Goal: Information Seeking & Learning: Learn about a topic

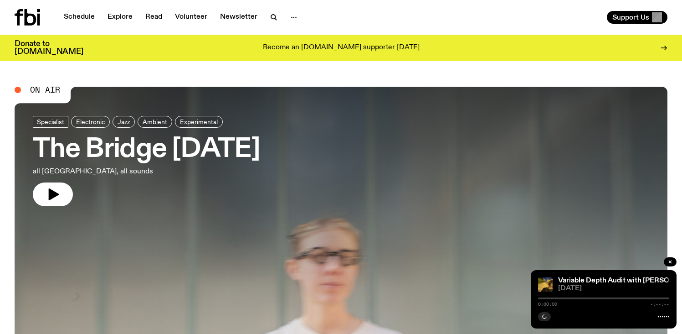
click at [177, 185] on link "The Bridge [DATE] all [GEOGRAPHIC_DATA], all sounds" at bounding box center [146, 161] width 227 height 90
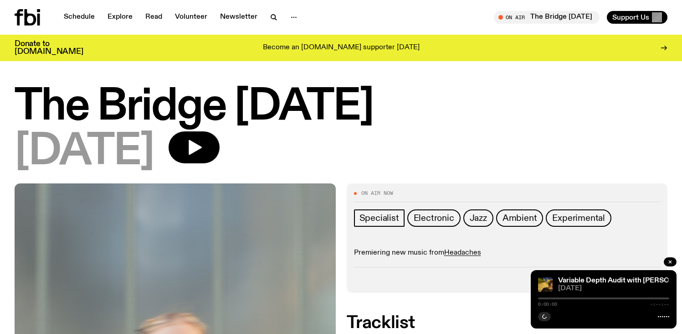
scroll to position [0, 0]
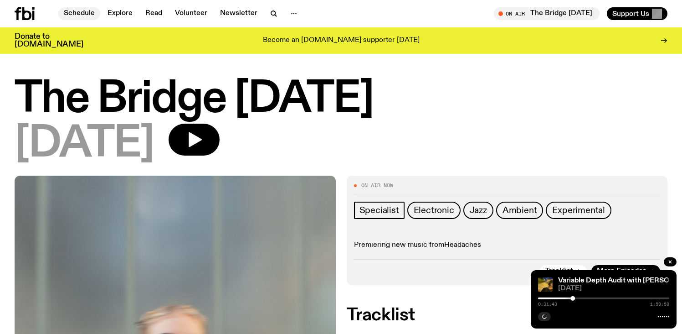
click at [70, 15] on link "Schedule" at bounding box center [79, 13] width 42 height 13
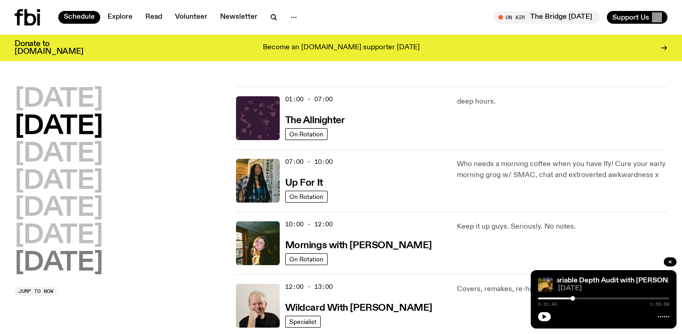
click at [76, 268] on h2 "[DATE]" at bounding box center [59, 263] width 88 height 26
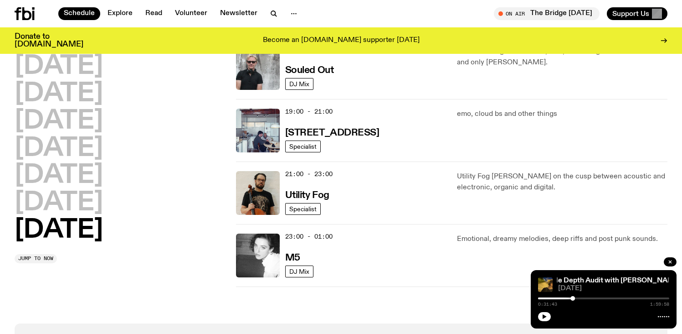
scroll to position [607, 0]
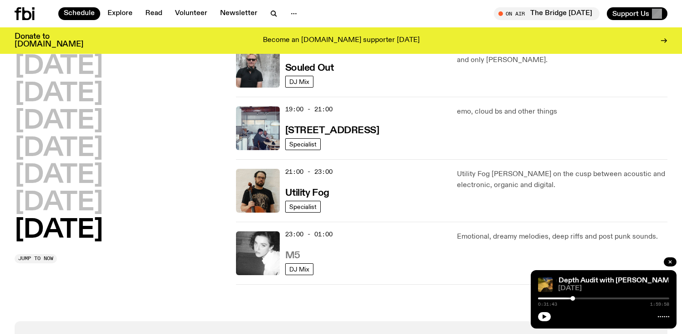
click at [297, 253] on h3 "M5" at bounding box center [292, 256] width 15 height 10
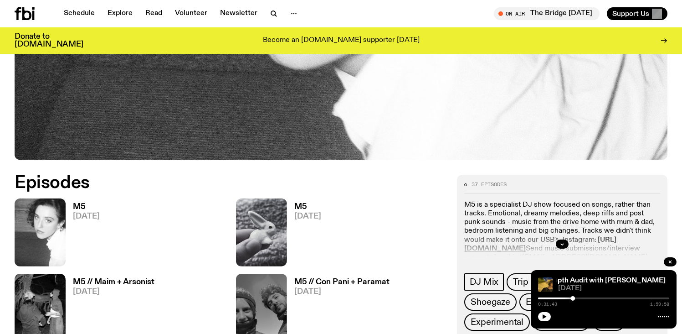
scroll to position [343, 0]
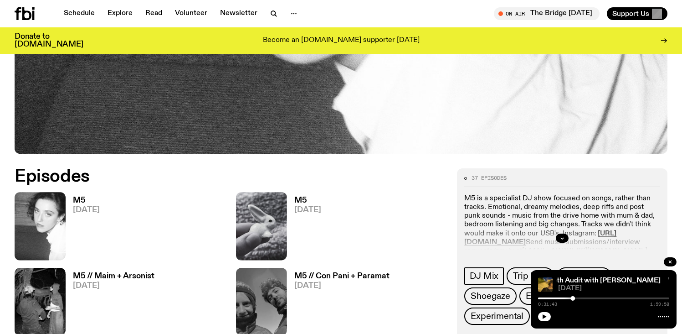
click at [68, 202] on link "M5 [DATE]" at bounding box center [83, 227] width 34 height 63
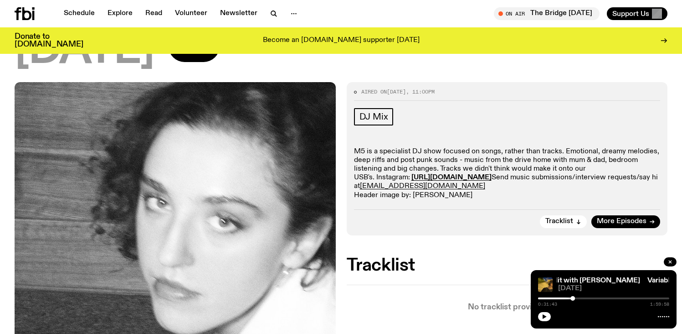
scroll to position [94, 0]
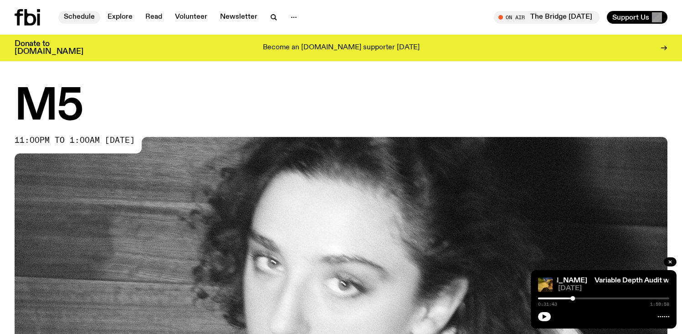
click at [77, 18] on link "Schedule" at bounding box center [79, 17] width 42 height 13
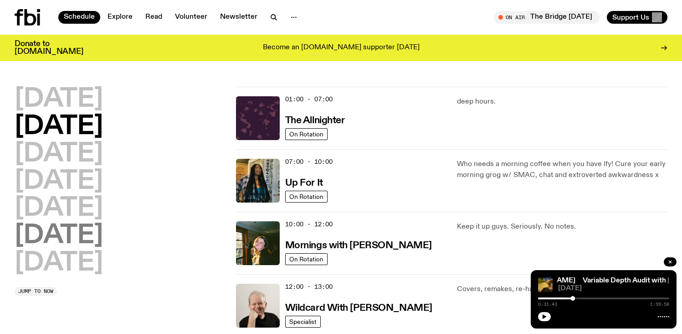
click at [35, 227] on h2 "[DATE]" at bounding box center [59, 236] width 88 height 26
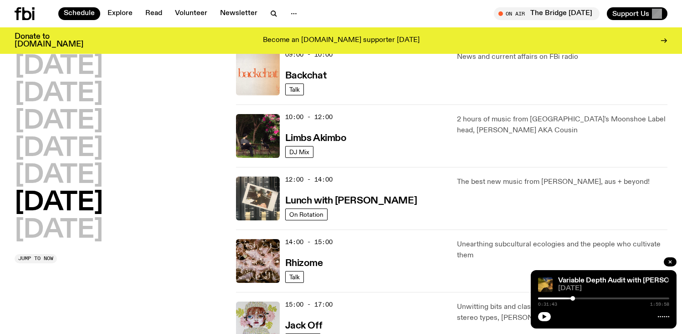
scroll to position [226, 0]
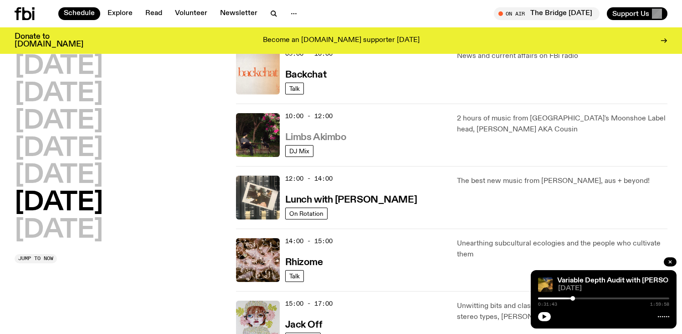
click at [345, 142] on h3 "Limbs Akimbo" at bounding box center [316, 138] width 62 height 10
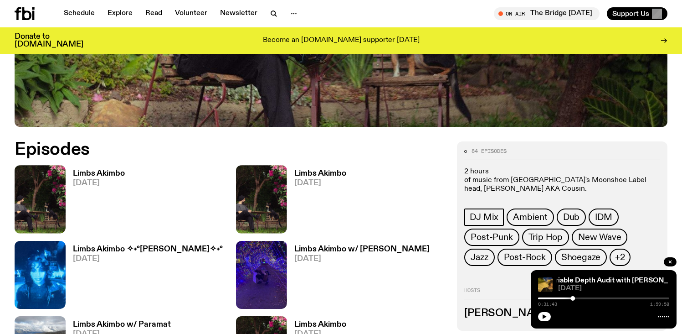
scroll to position [375, 0]
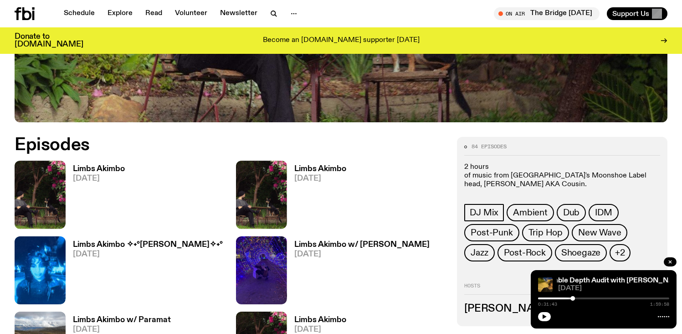
click at [236, 236] on div "Limbs Akimbo [DATE]" at bounding box center [341, 270] width 211 height 68
click at [111, 173] on h3 "Limbs Akimbo" at bounding box center [99, 169] width 52 height 8
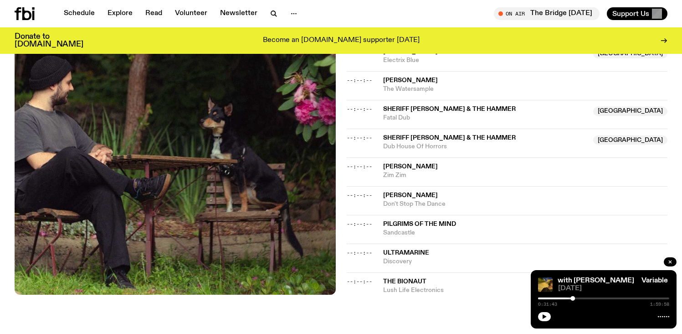
scroll to position [697, 0]
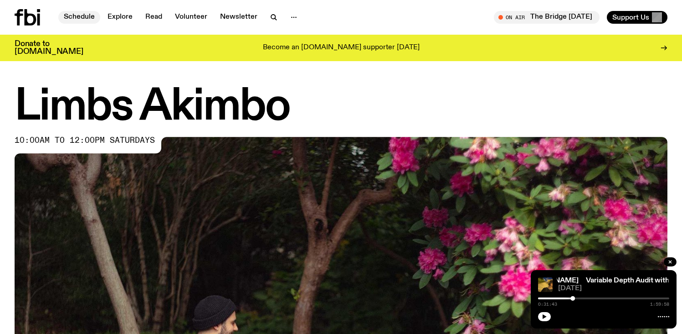
click at [84, 20] on link "Schedule" at bounding box center [79, 17] width 42 height 13
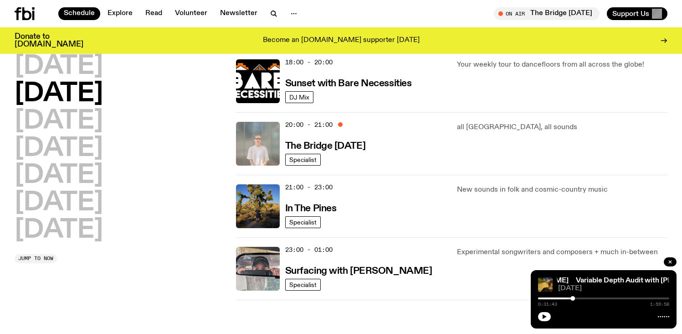
scroll to position [427, 0]
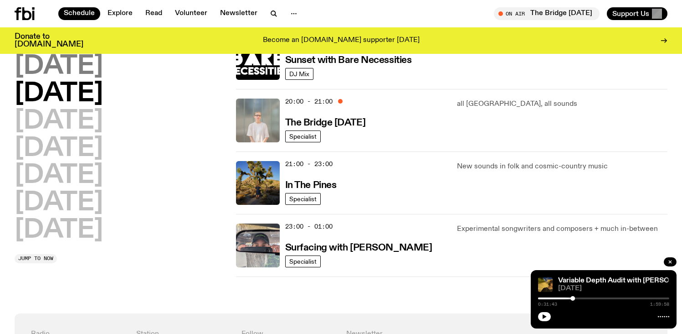
click at [54, 72] on h2 "[DATE]" at bounding box center [59, 67] width 88 height 26
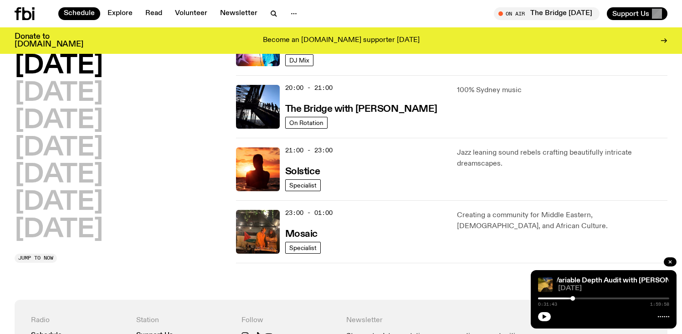
scroll to position [398, 0]
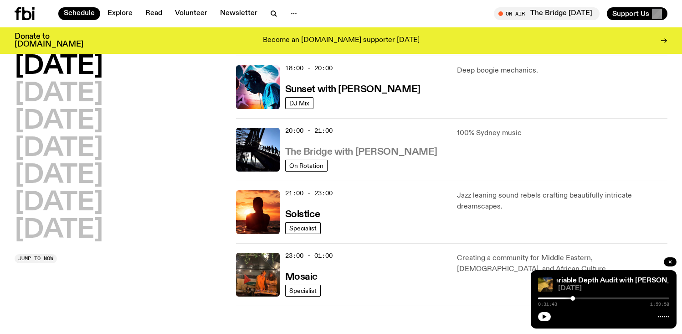
click at [358, 147] on h3 "The Bridge with [PERSON_NAME]" at bounding box center [361, 152] width 152 height 10
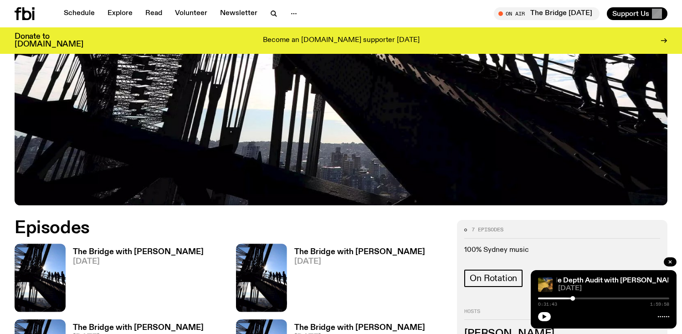
scroll to position [338, 0]
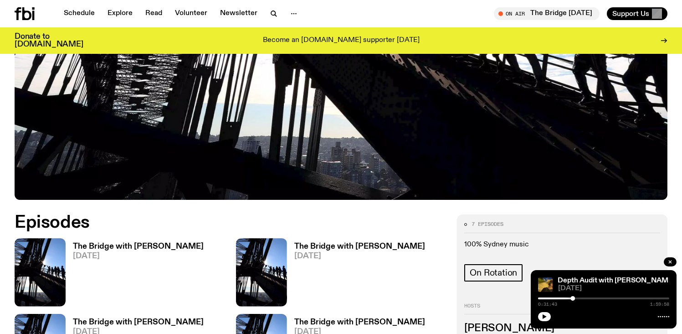
click at [150, 242] on h3 "The Bridge with [PERSON_NAME]" at bounding box center [138, 246] width 131 height 8
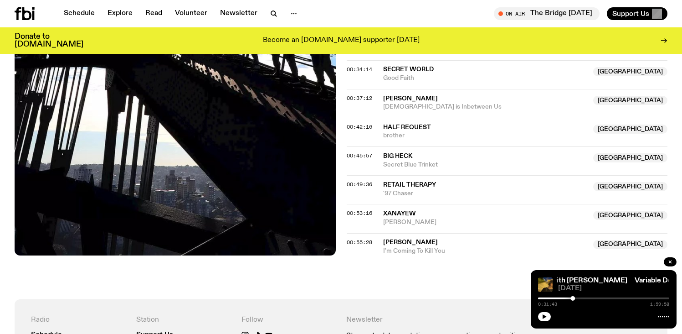
scroll to position [566, 0]
